Goal: Information Seeking & Learning: Check status

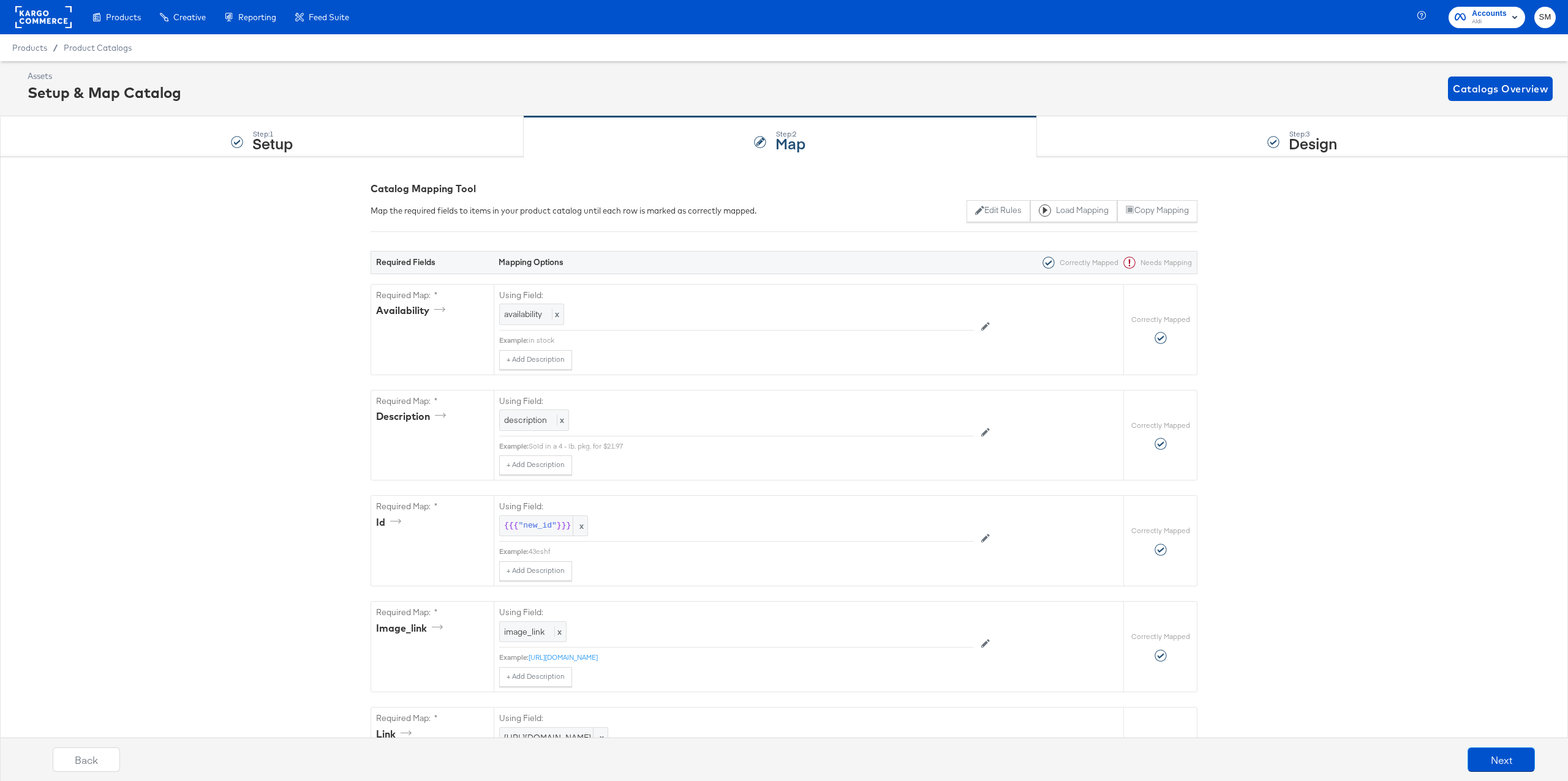
click at [58, 20] on rect at bounding box center [43, 17] width 56 height 22
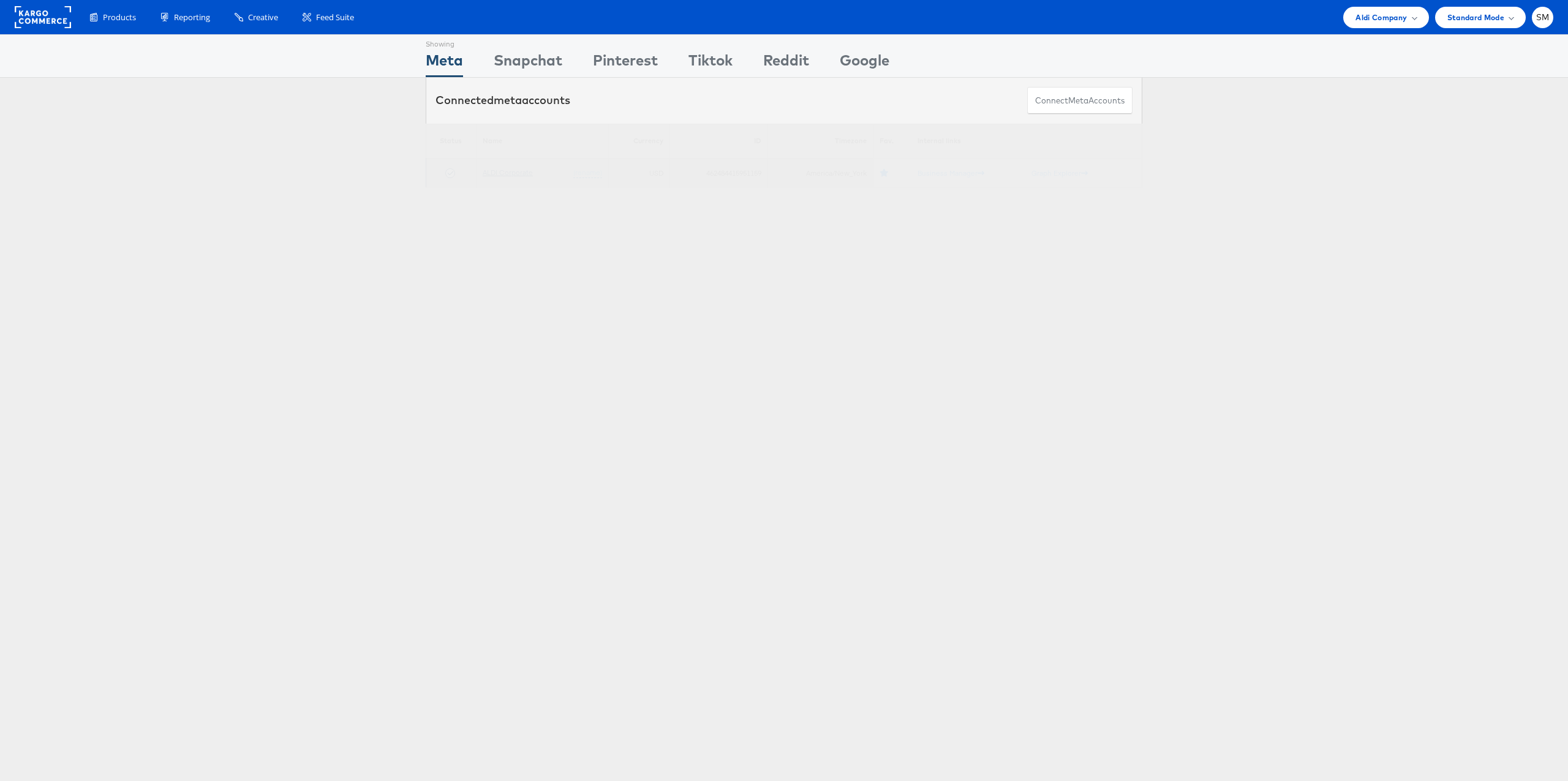
click at [498, 174] on link "ALDI Corporate" at bounding box center [507, 172] width 50 height 9
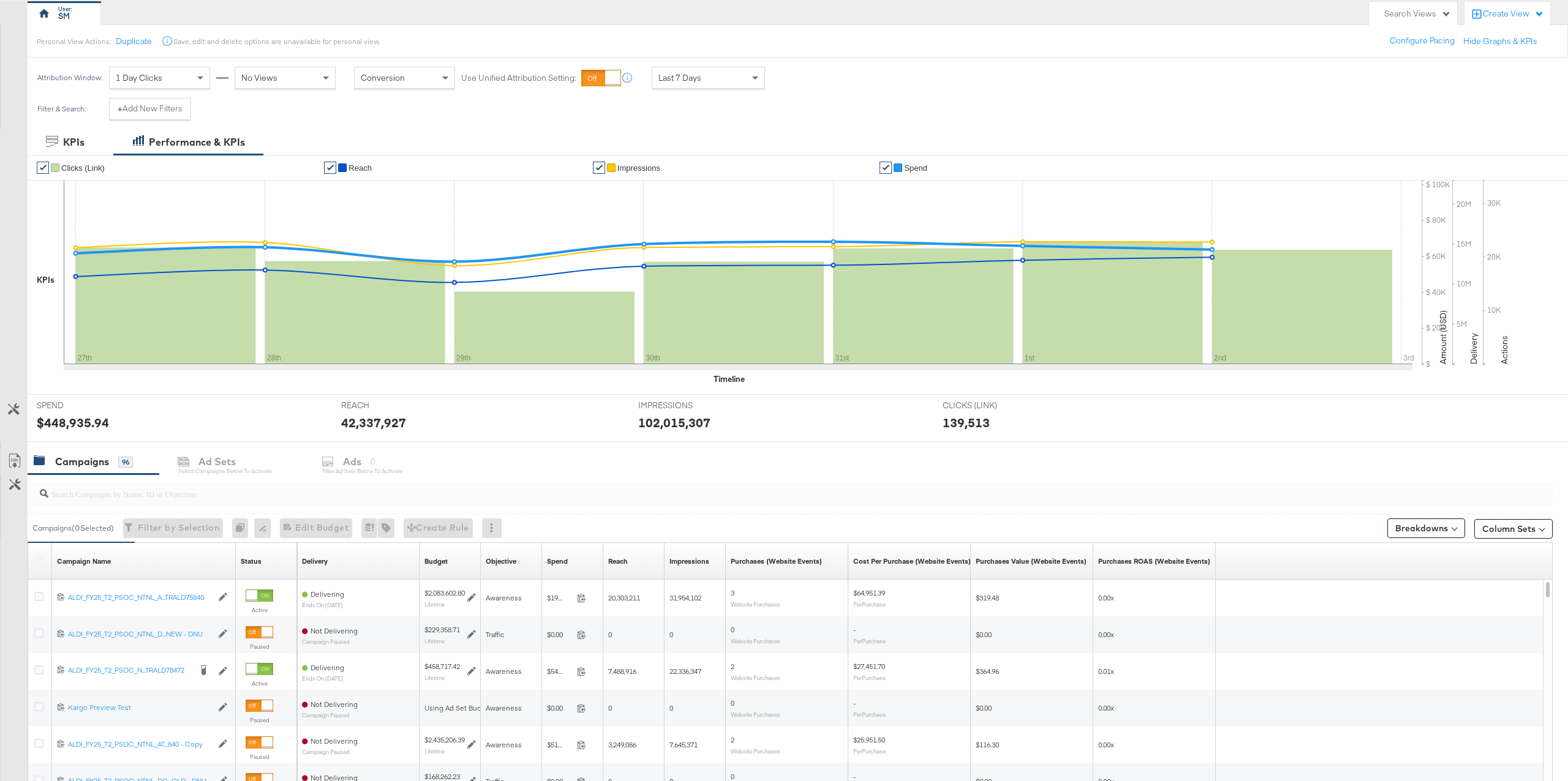
scroll to position [112, 0]
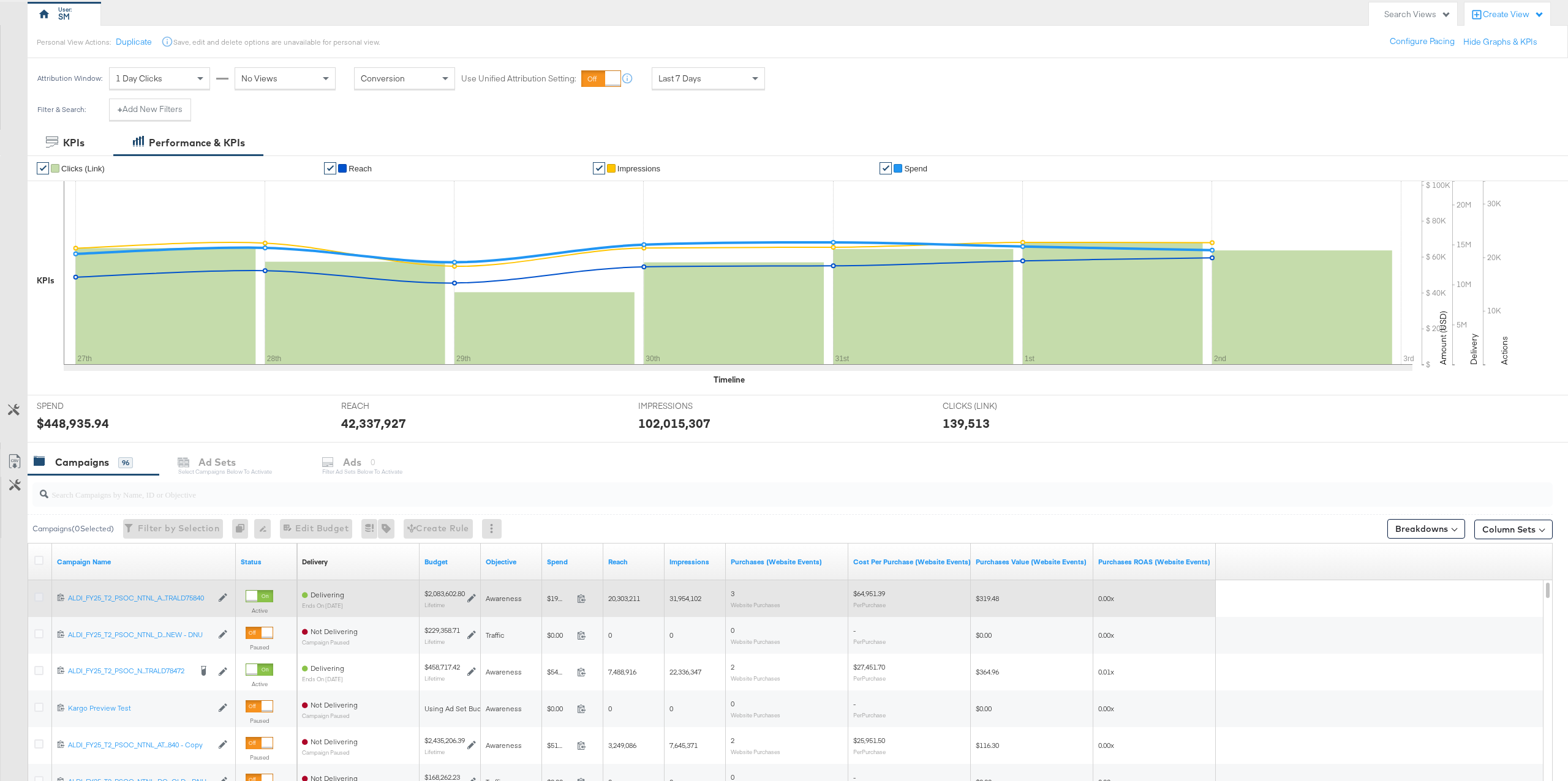
click at [39, 598] on icon at bounding box center [38, 597] width 9 height 9
click at [0, 0] on input "checkbox" at bounding box center [0, 0] width 0 height 0
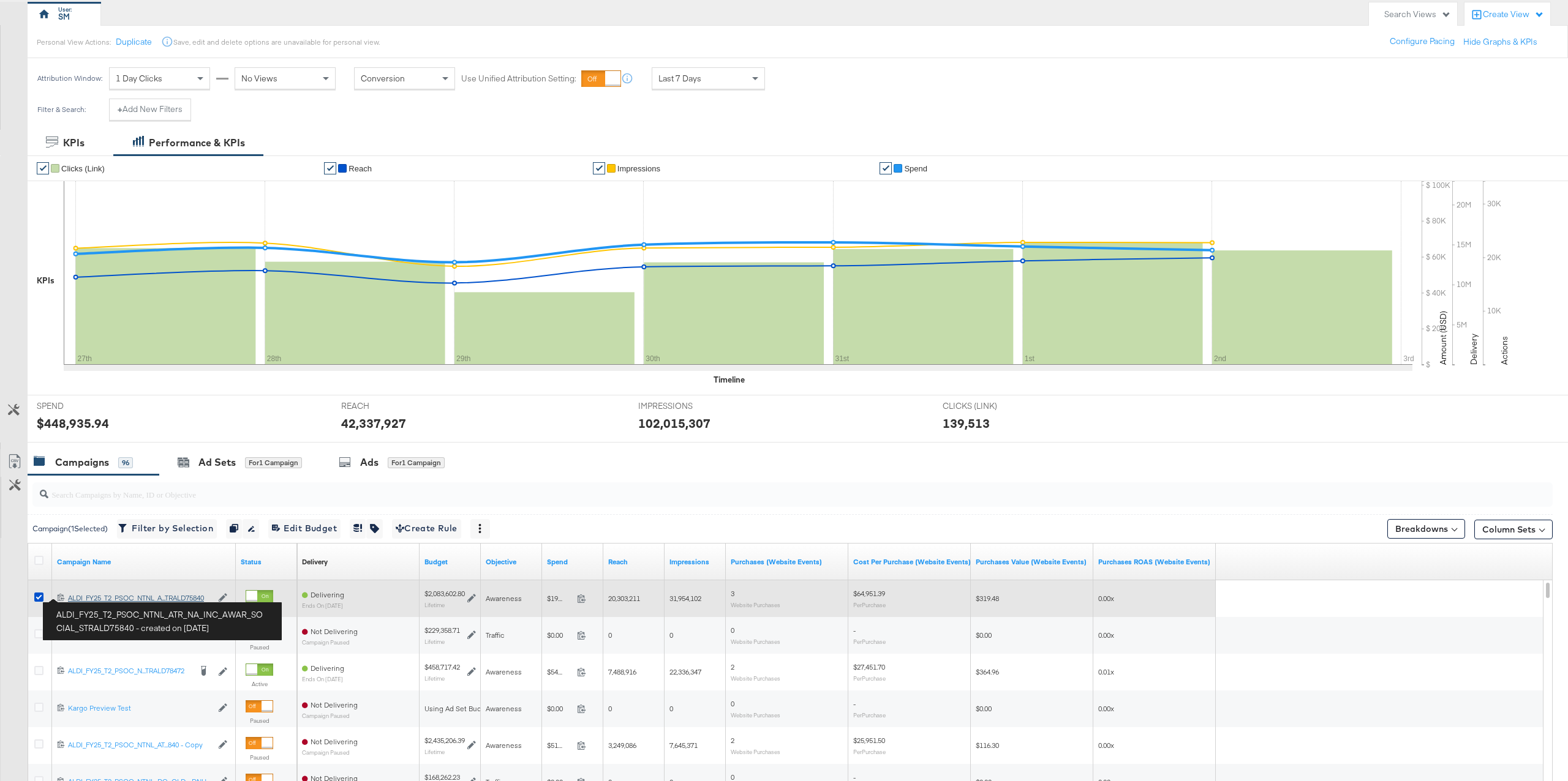
click at [89, 597] on div "ALDI_FY25_T2_PSOC_NTNL_ATR_NA_INC_AWAR_SOCIAL_STRALD75840 ALDI_FY25_T2_PSOC_NTN…" at bounding box center [140, 598] width 144 height 10
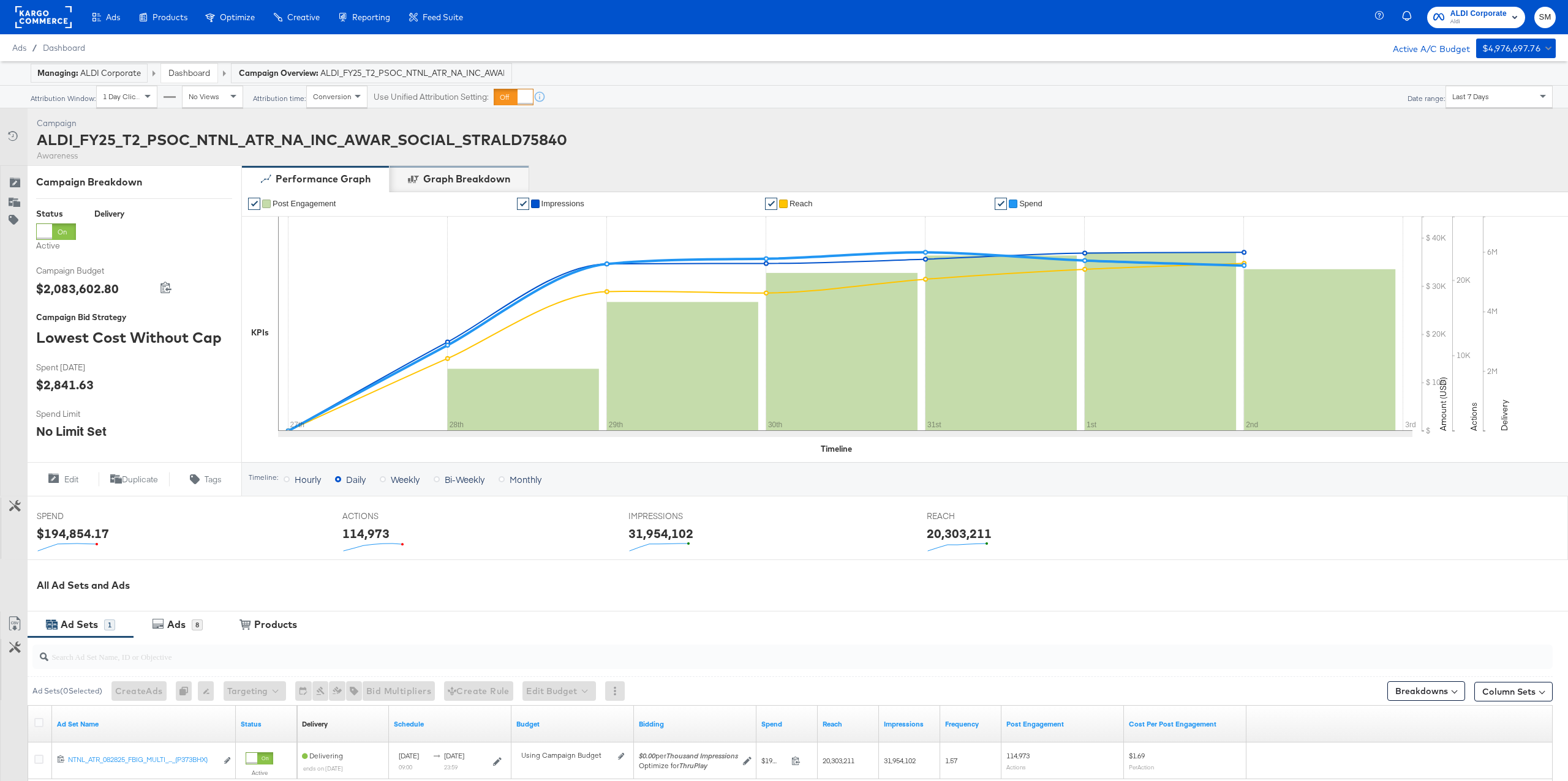
click at [476, 185] on div "Graph Breakdown" at bounding box center [467, 179] width 87 height 14
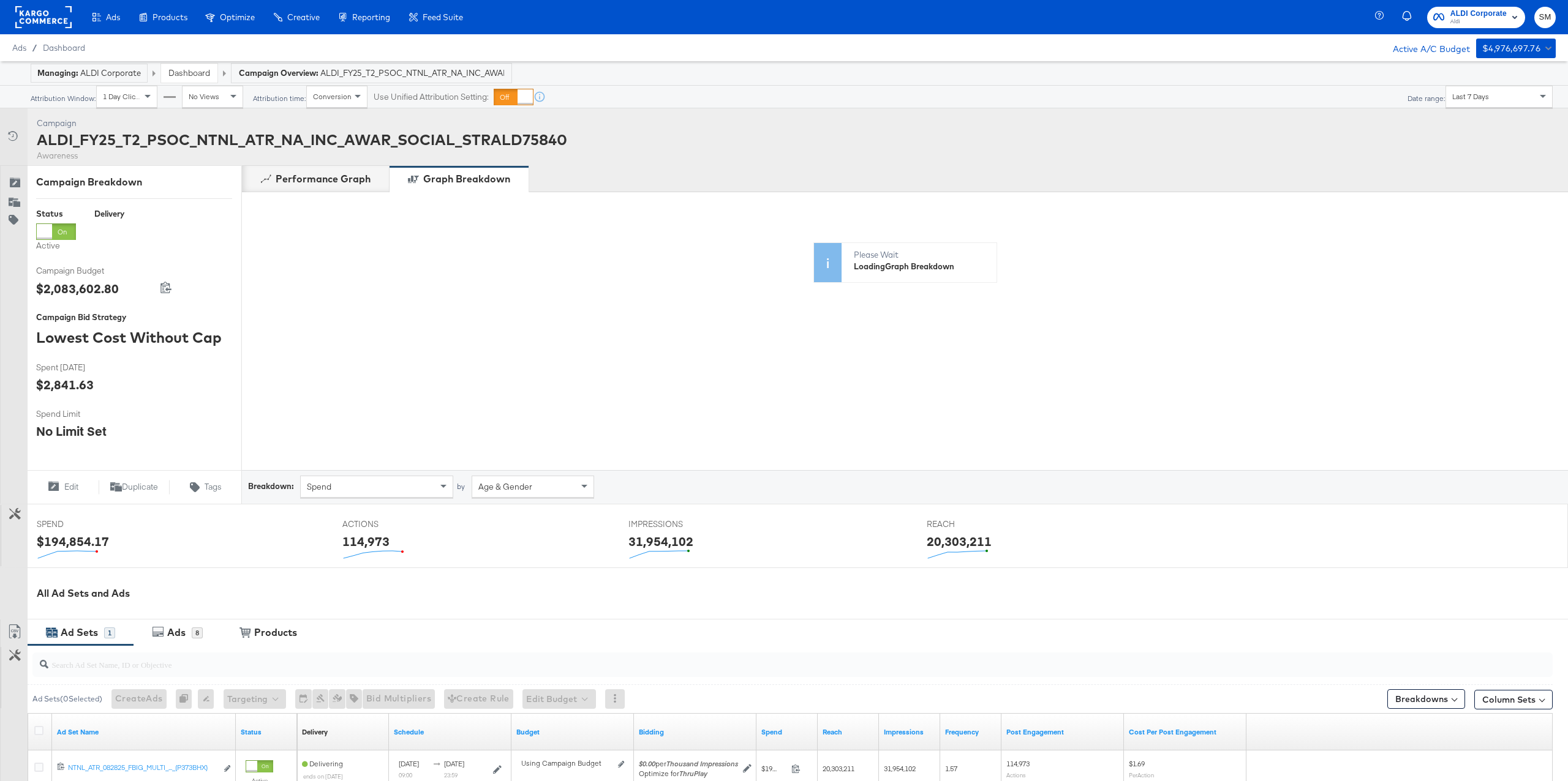
scroll to position [1, 0]
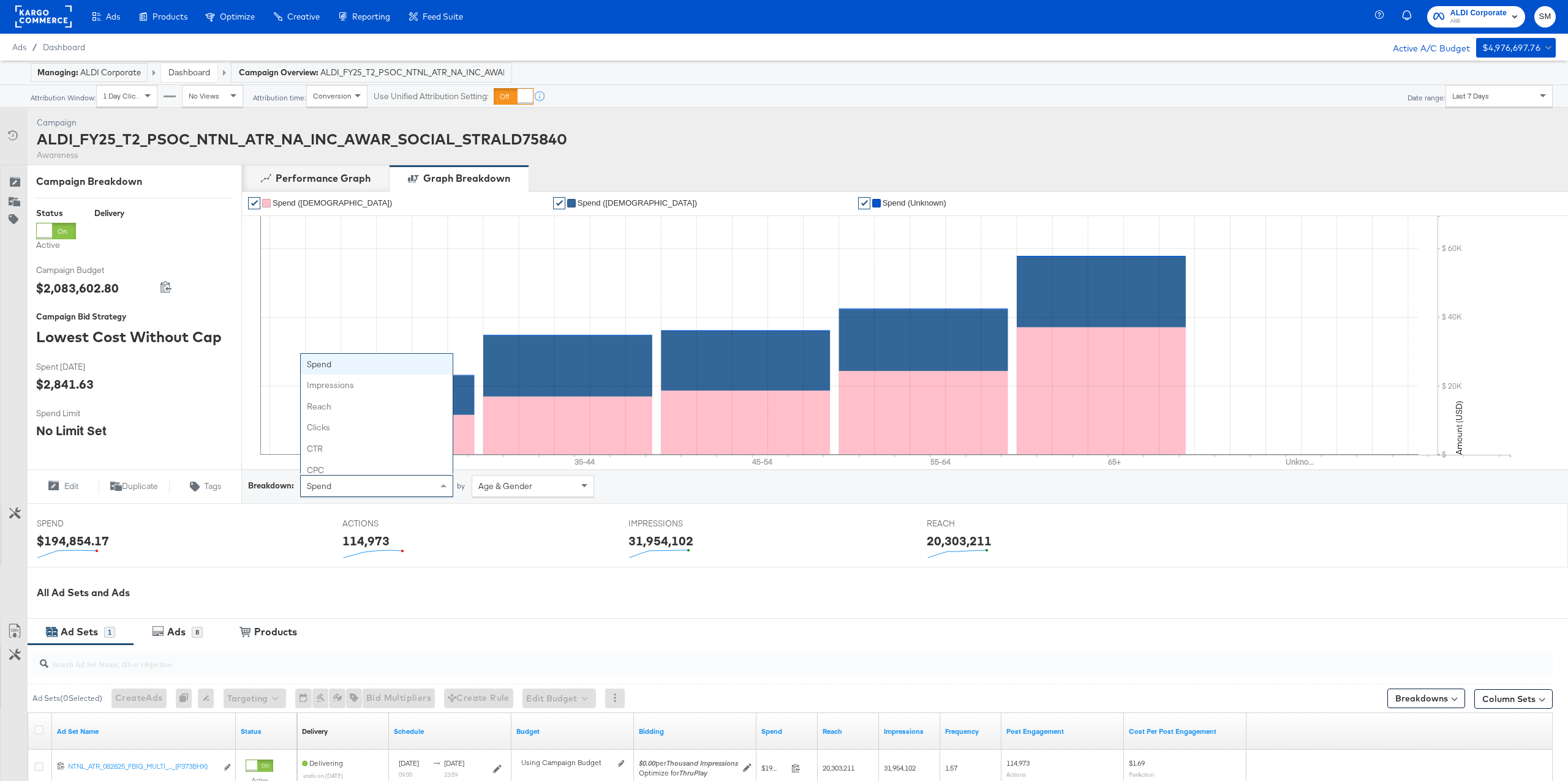
click at [421, 491] on div "Spend" at bounding box center [377, 485] width 152 height 20
click at [515, 486] on span "Age & Gender" at bounding box center [504, 485] width 54 height 11
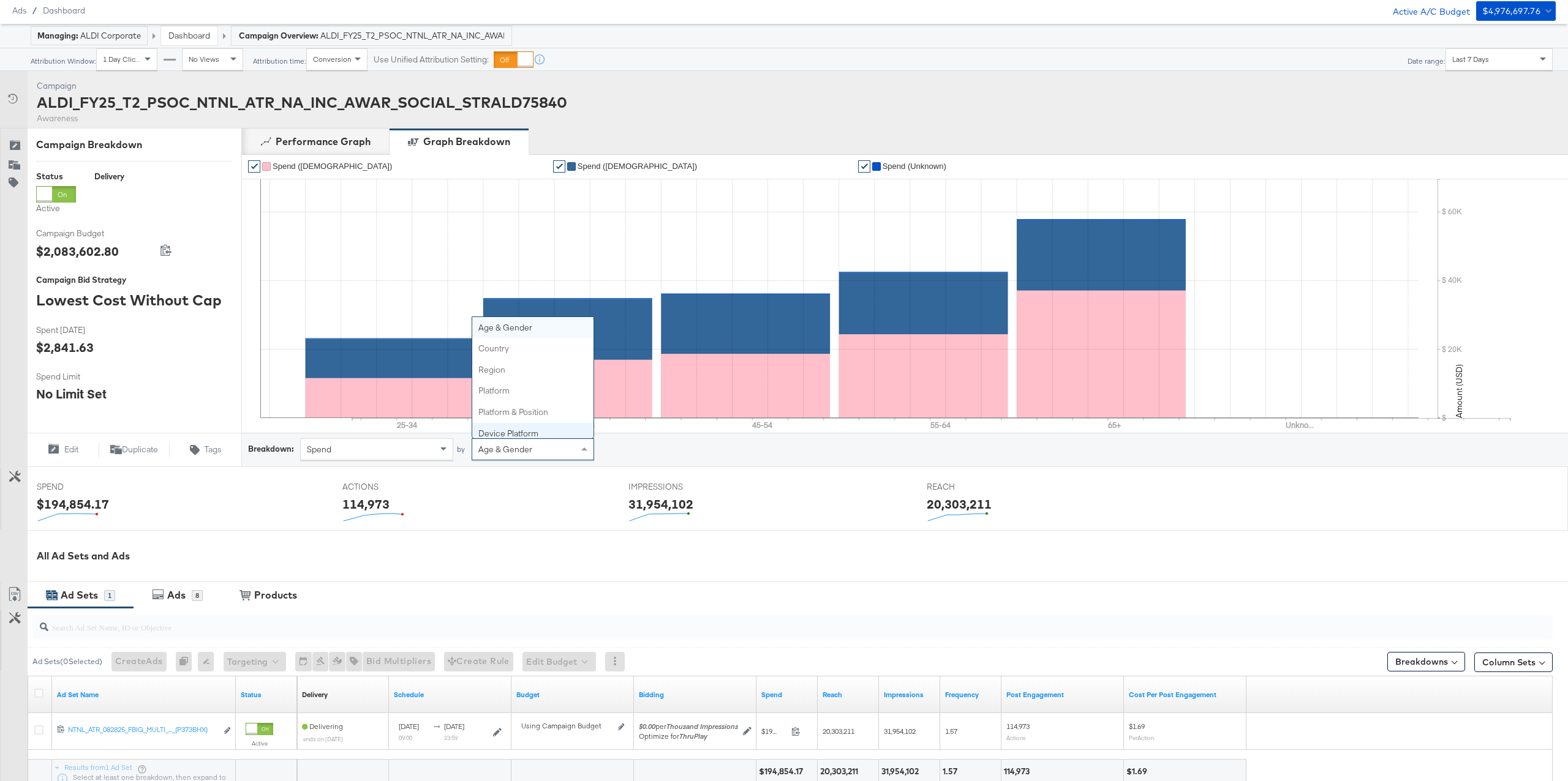
scroll to position [49, 0]
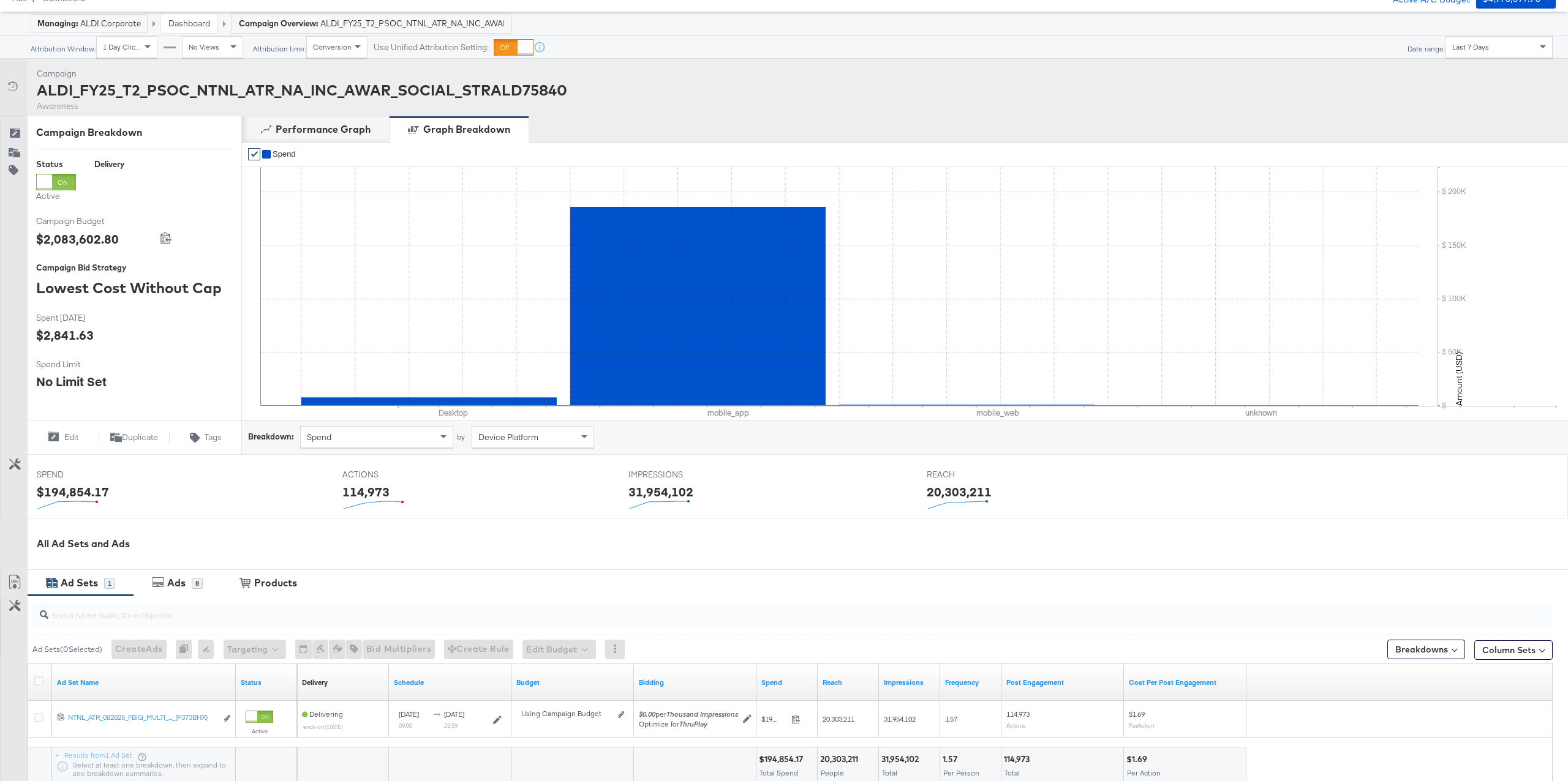
click at [579, 520] on div "All Ad Sets and Ads" at bounding box center [784, 543] width 1568 height 52
click at [560, 441] on div "Device Platform" at bounding box center [533, 437] width 121 height 20
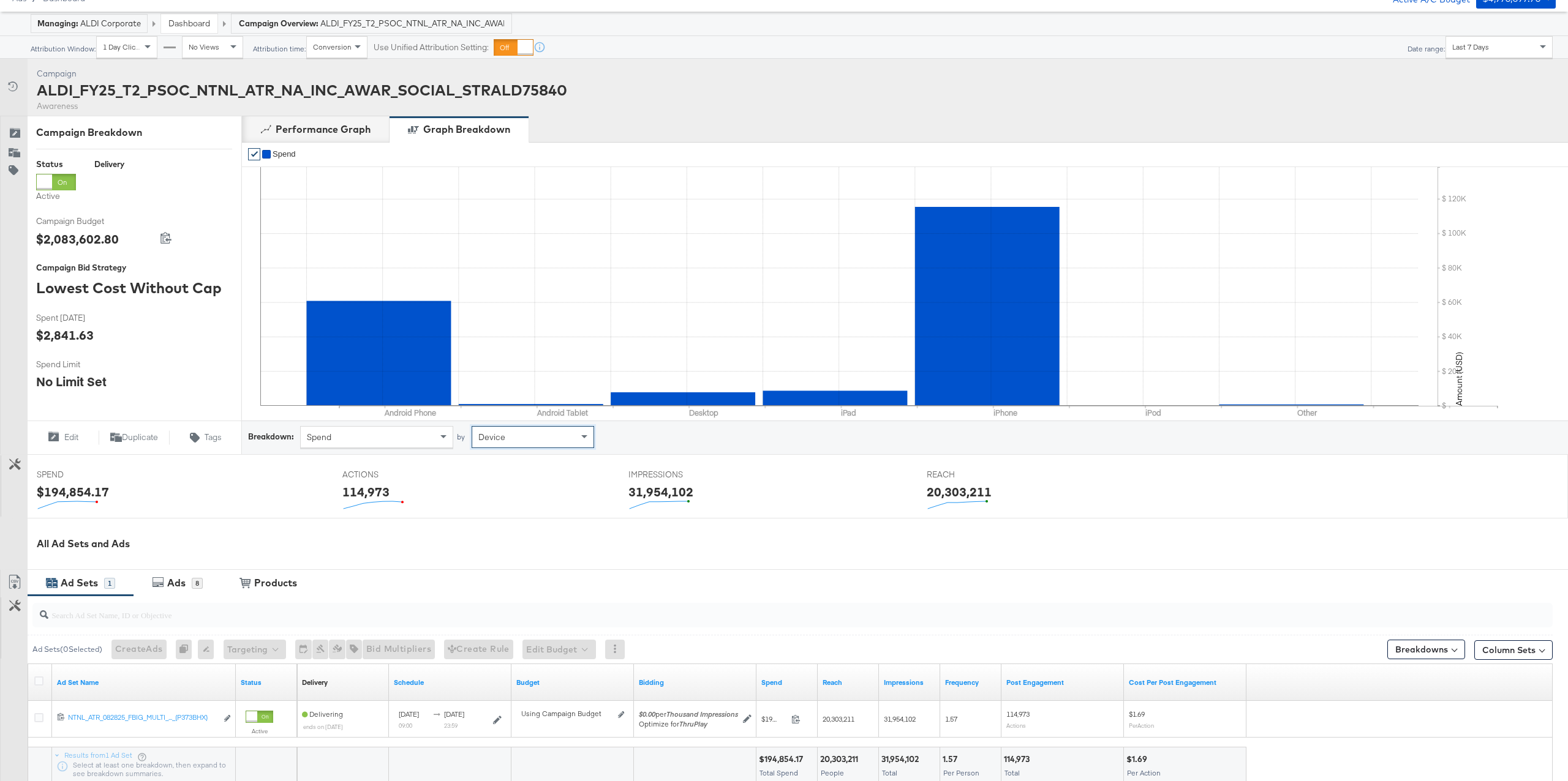
click at [596, 501] on div at bounding box center [476, 506] width 268 height 13
click at [196, 22] on link "Dashboard" at bounding box center [189, 23] width 42 height 11
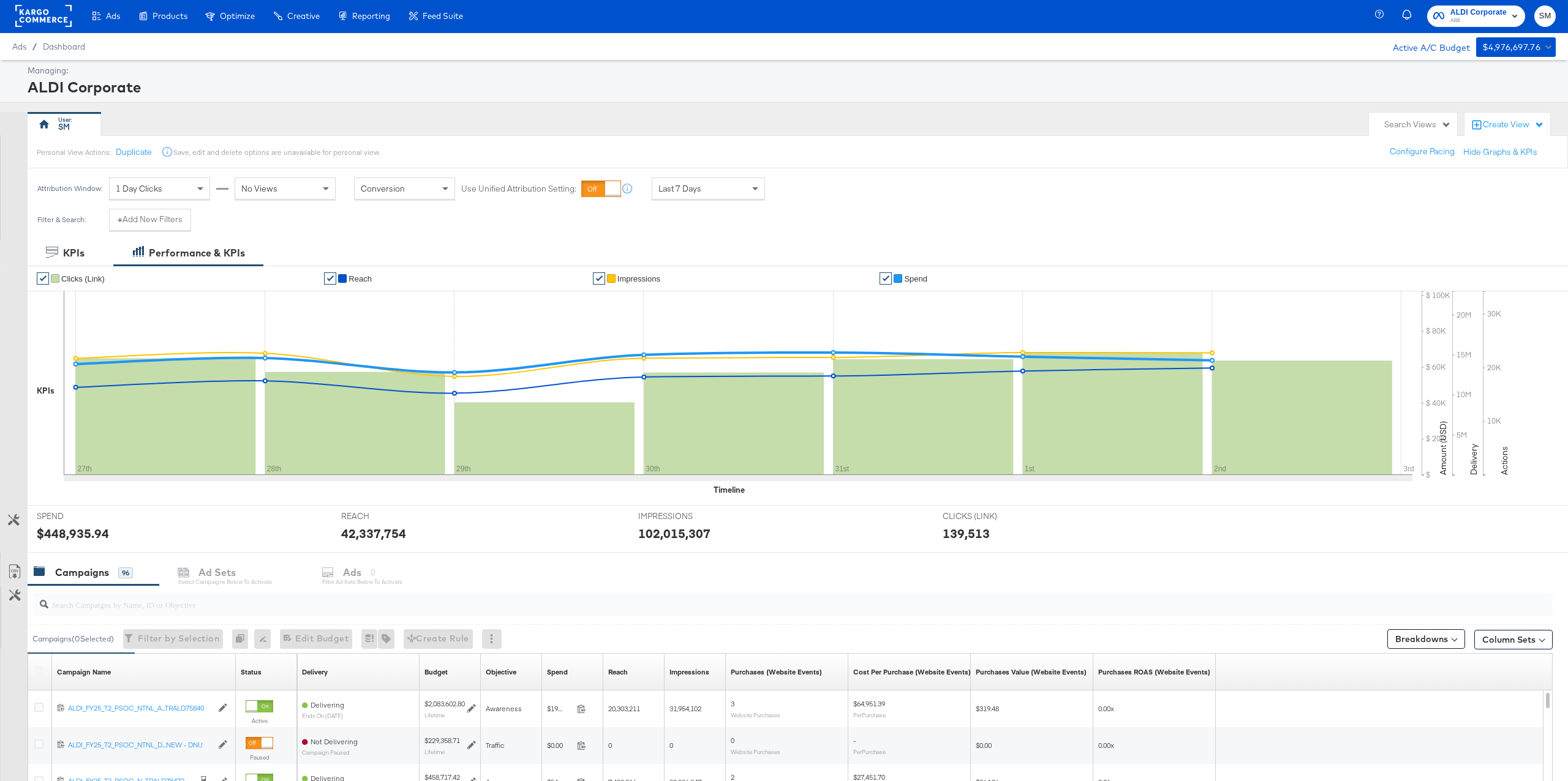
scroll to position [97, 0]
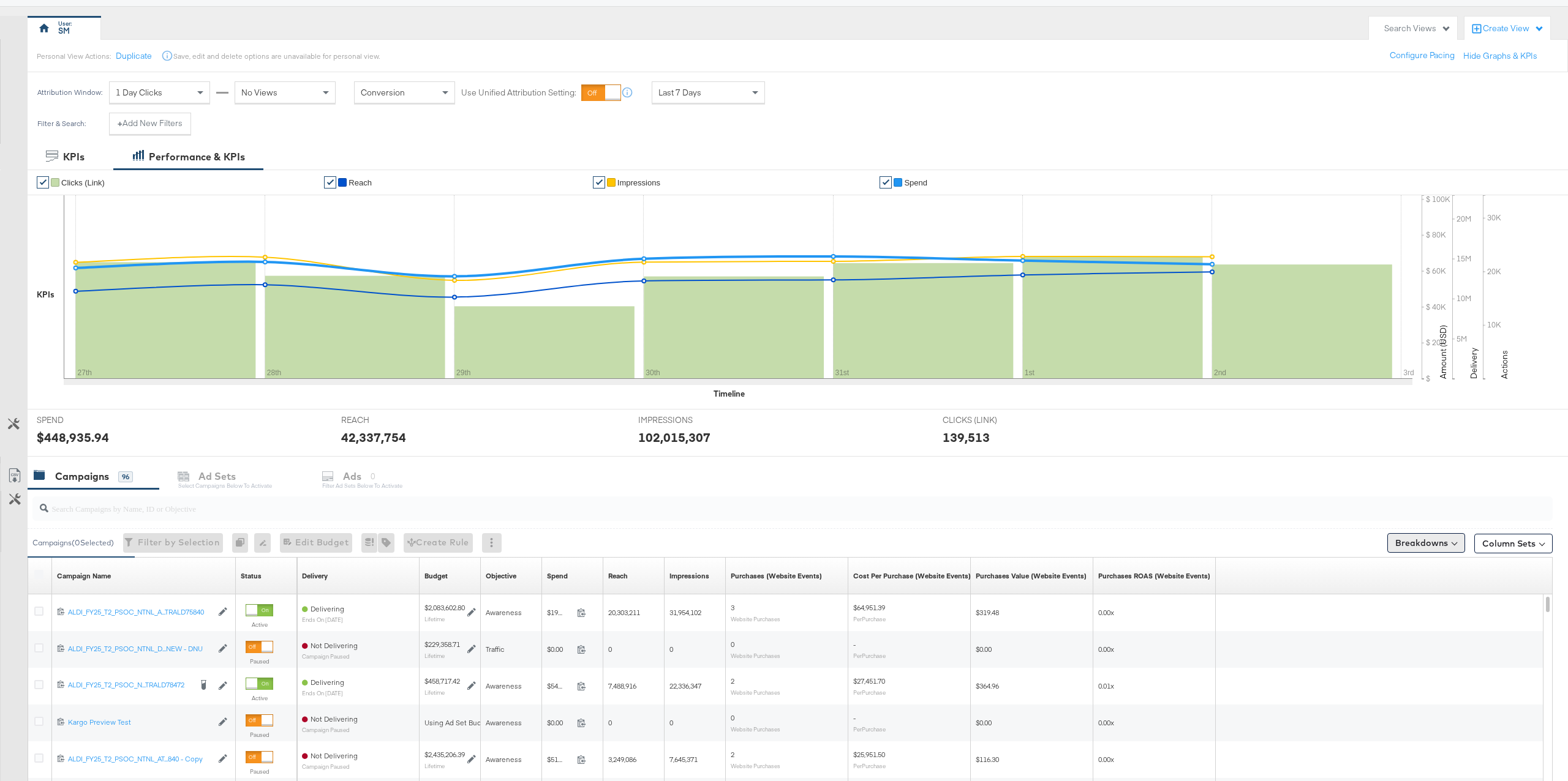
click at [1426, 548] on button "Breakdowns" at bounding box center [1426, 543] width 78 height 20
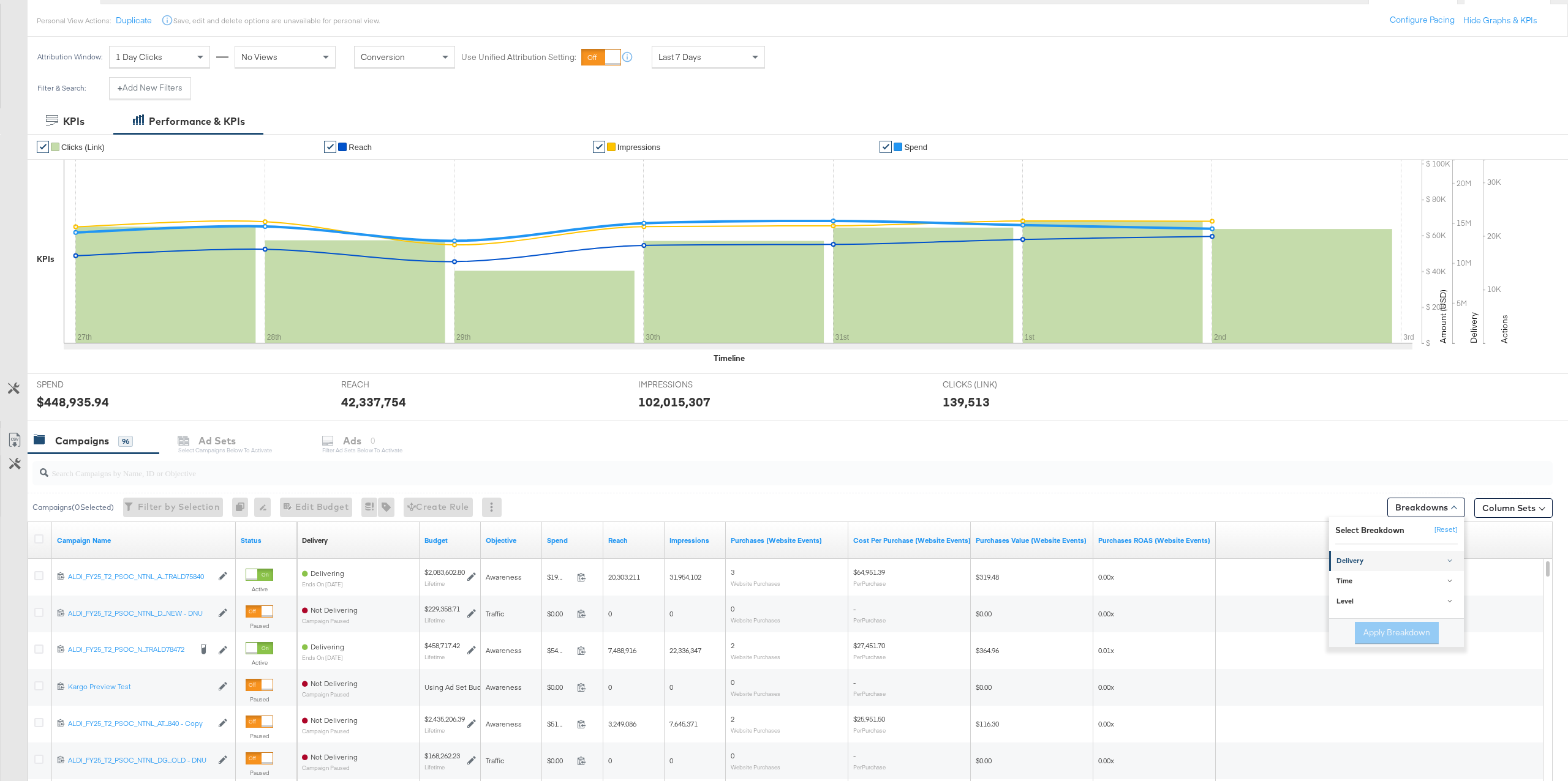
scroll to position [145, 0]
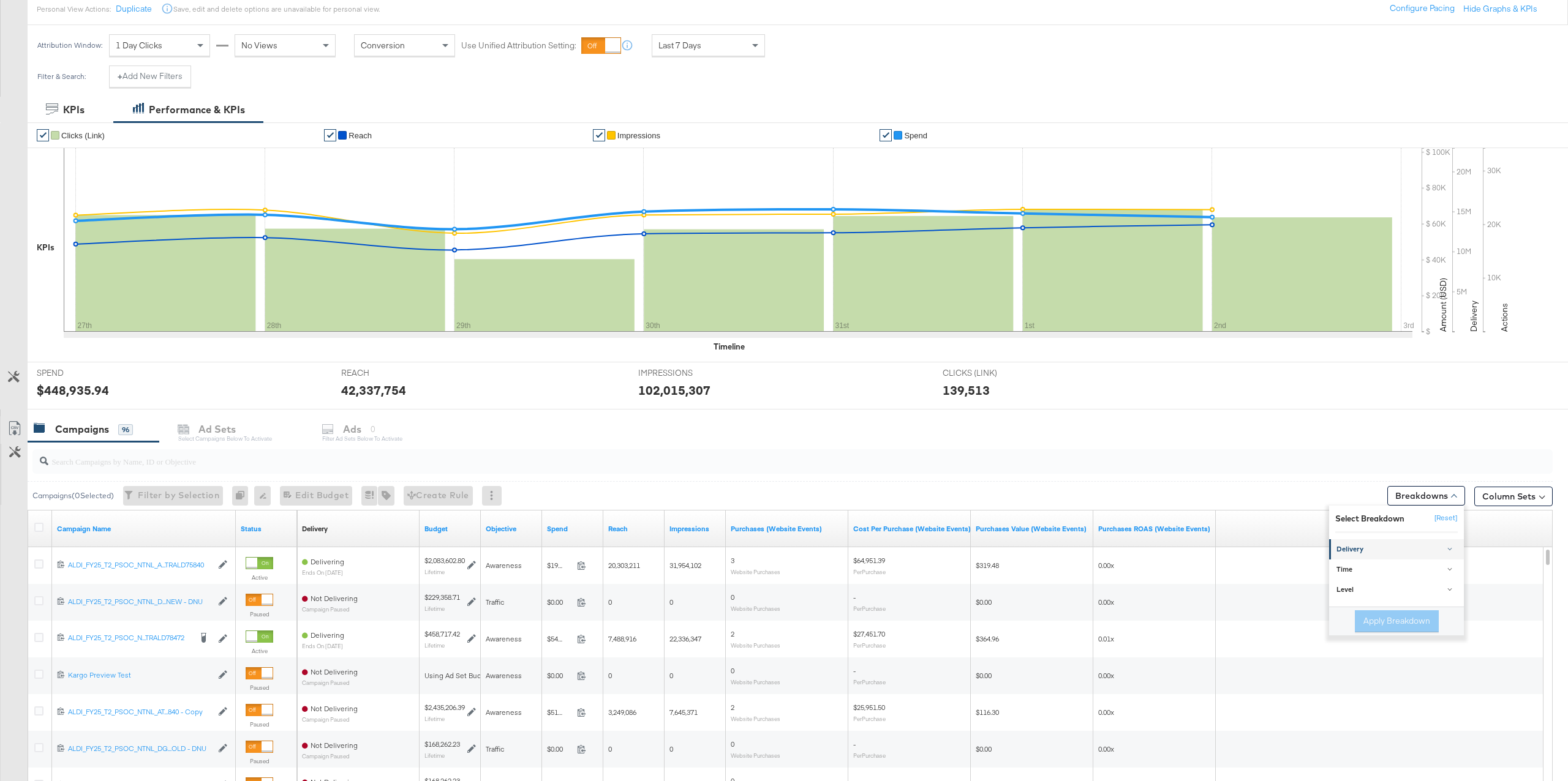
click at [1392, 549] on div "Delivery" at bounding box center [1397, 550] width 122 height 10
click at [1397, 584] on div "Placement & Device" at bounding box center [1398, 586] width 133 height 12
click at [1392, 563] on div "Platform & Device" at bounding box center [1398, 561] width 133 height 12
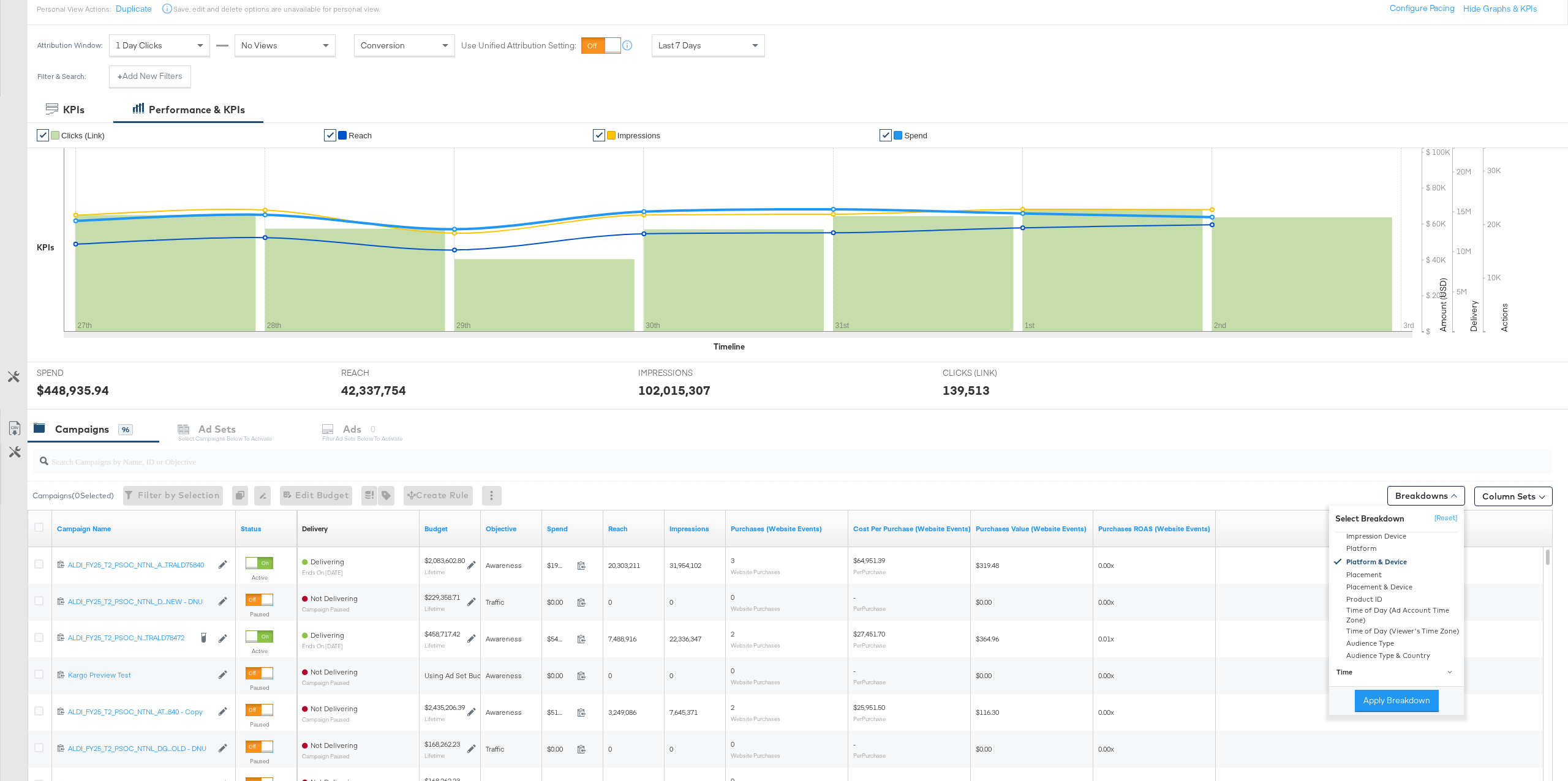
drag, startPoint x: 1407, startPoint y: 702, endPoint x: 1160, endPoint y: 465, distance: 342.3
click at [1407, 702] on button "Apply Breakdown" at bounding box center [1397, 701] width 84 height 22
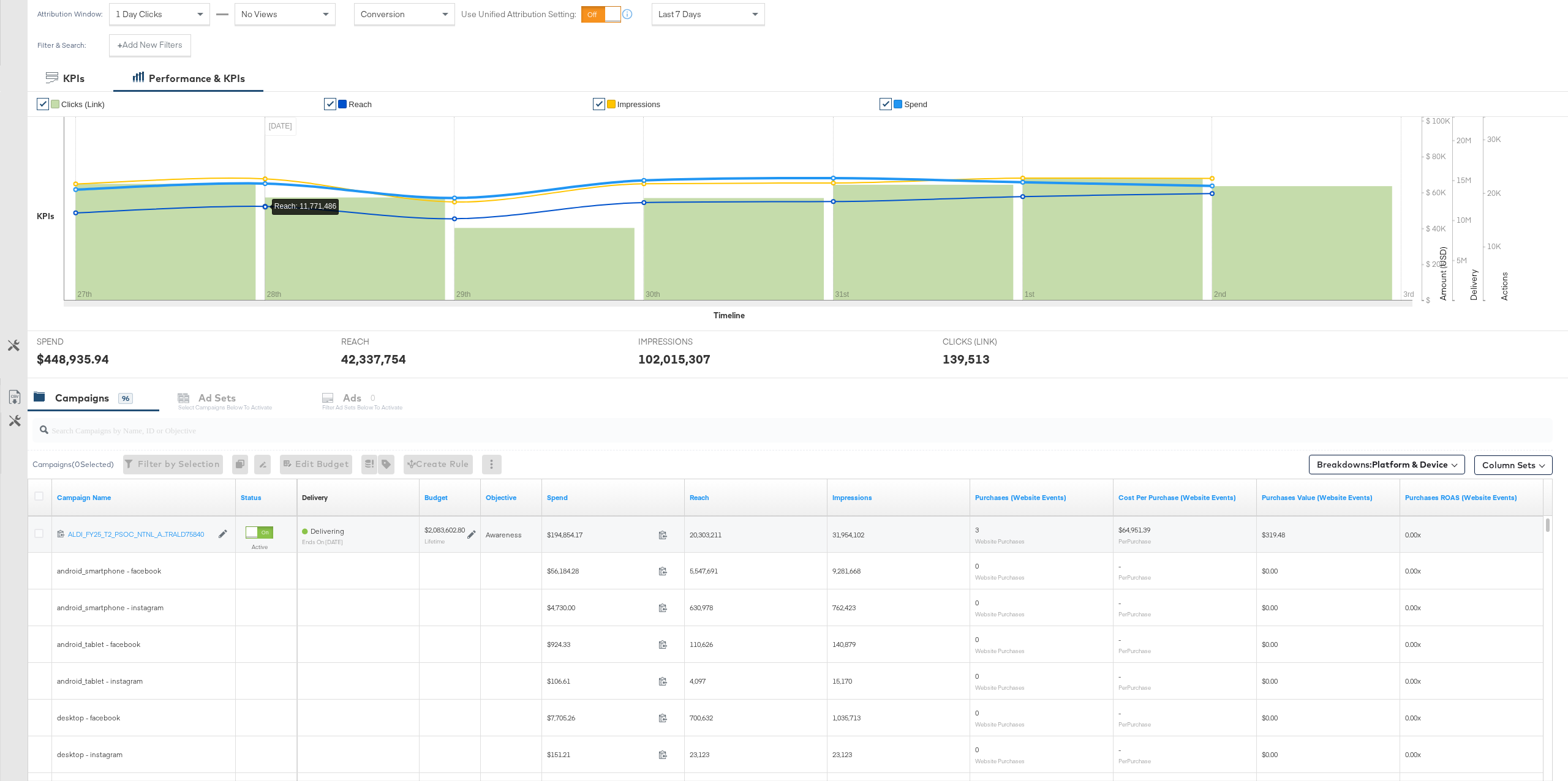
scroll to position [0, 0]
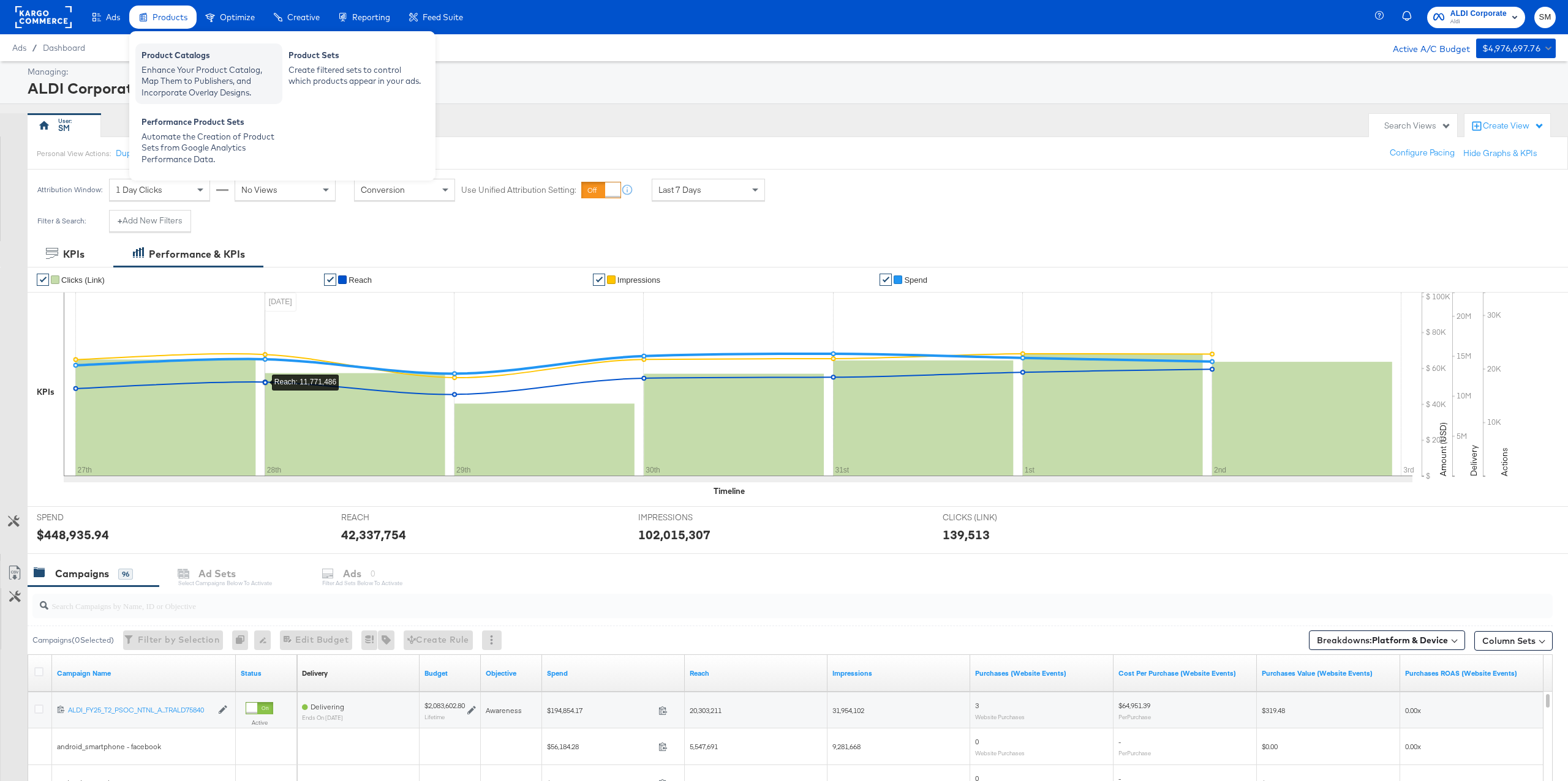
click at [170, 70] on div "Enhance Your Product Catalog, Map Them to Publishers, and Incorporate Overlay D…" at bounding box center [209, 81] width 135 height 34
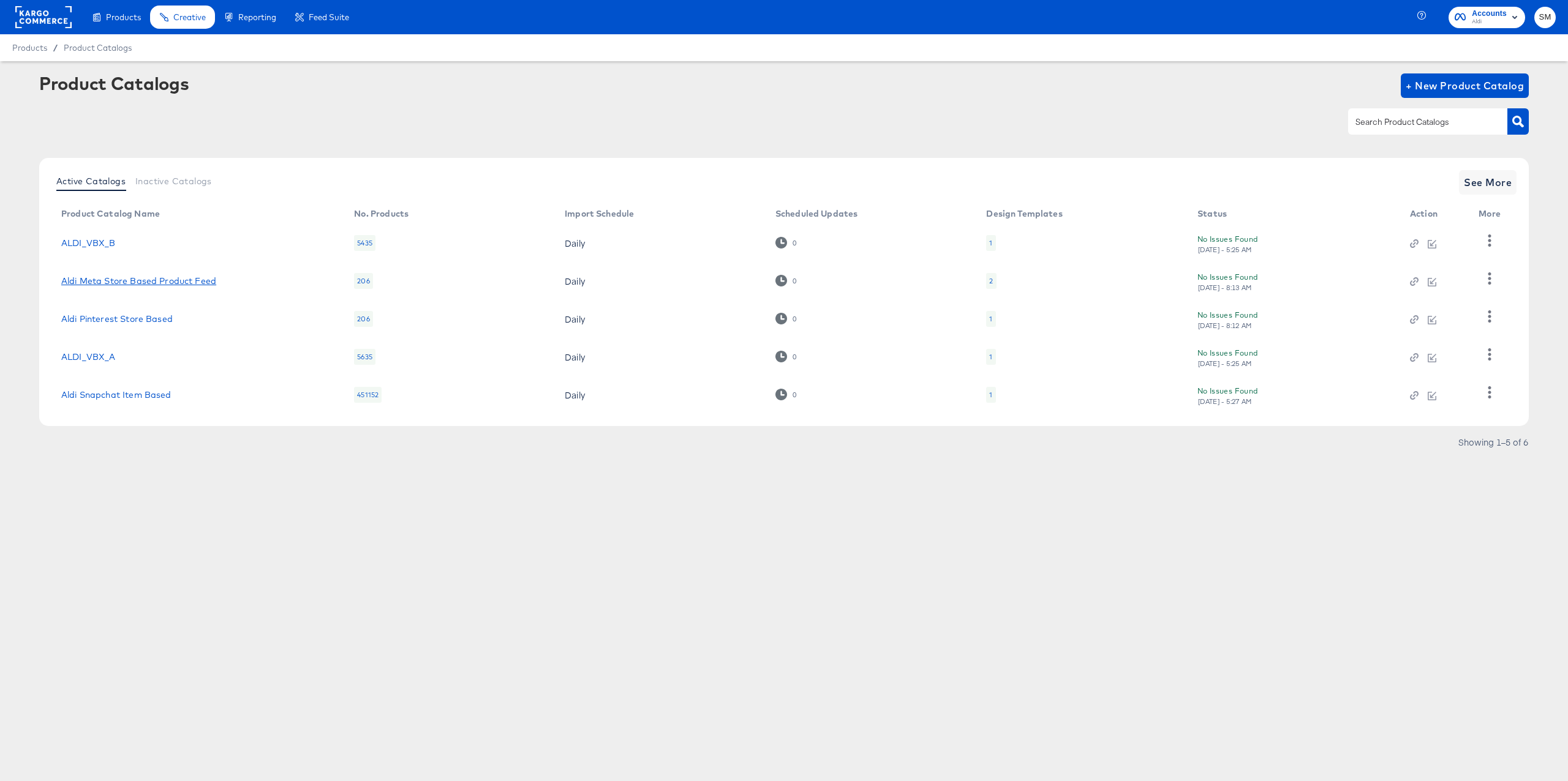
click at [121, 280] on link "Aldi Meta Store Based Product Feed" at bounding box center [139, 281] width 155 height 10
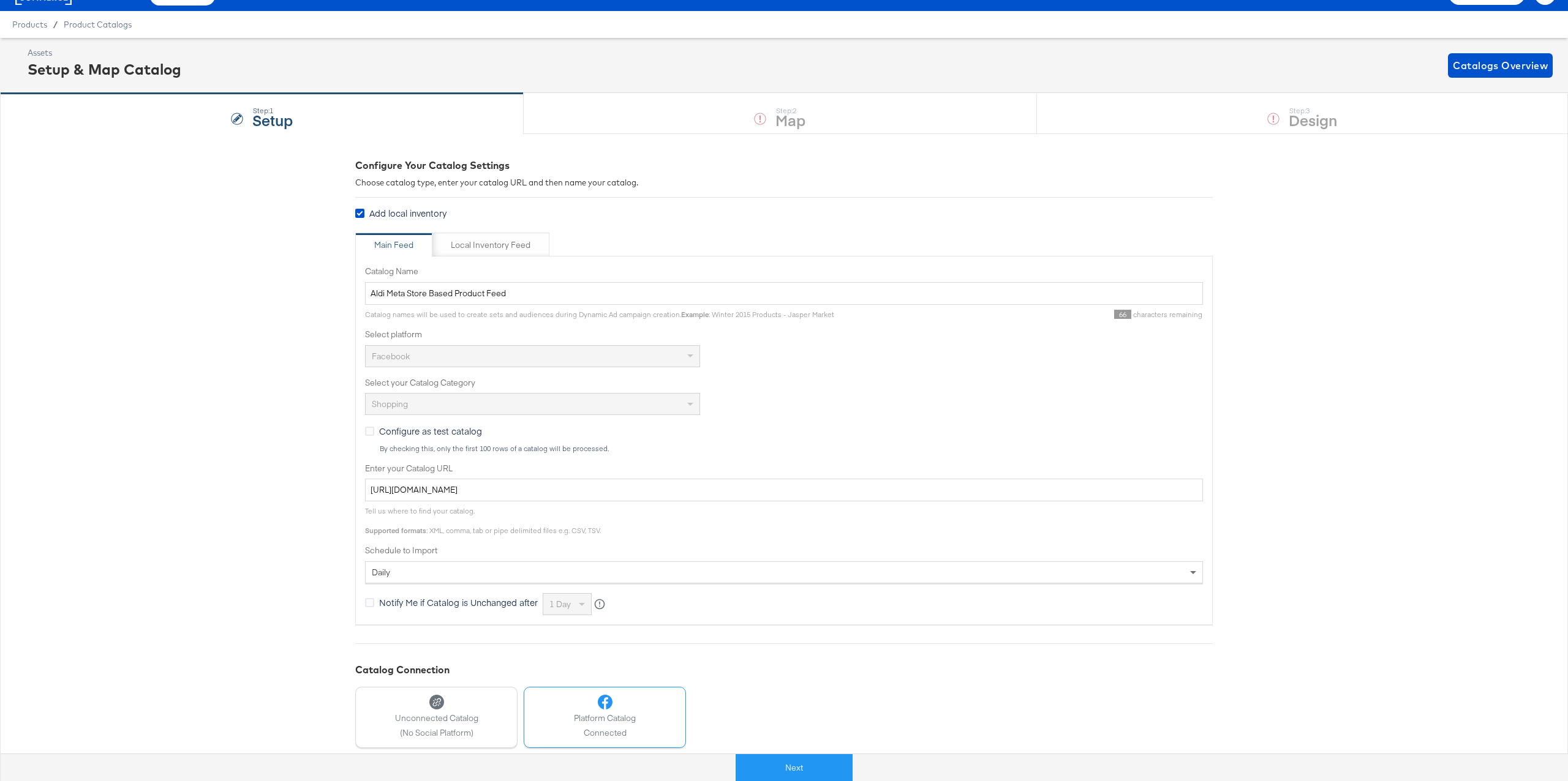
scroll to position [31, 0]
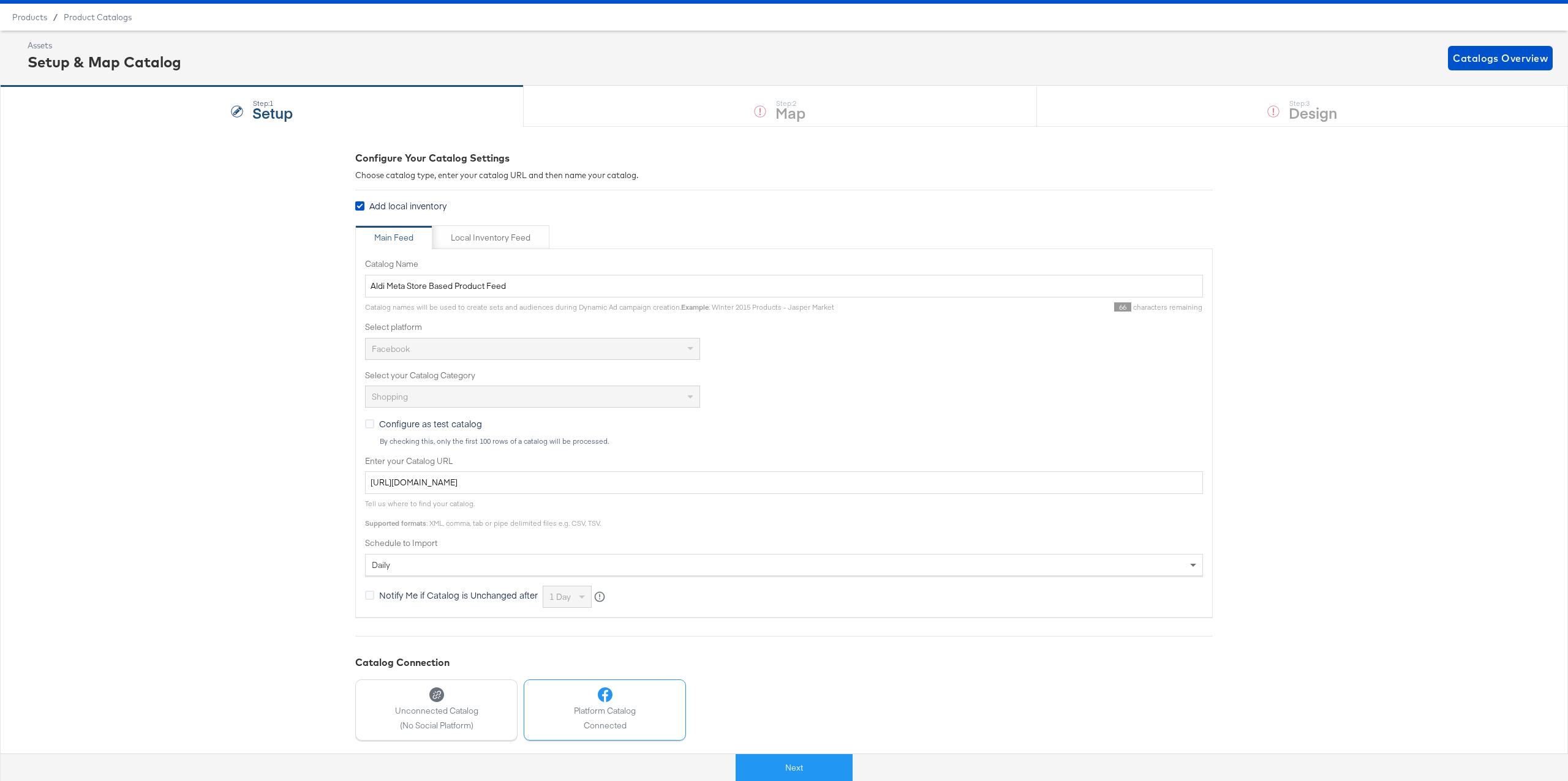
click at [397, 566] on div "daily" at bounding box center [784, 565] width 837 height 20
